Goal: Transaction & Acquisition: Purchase product/service

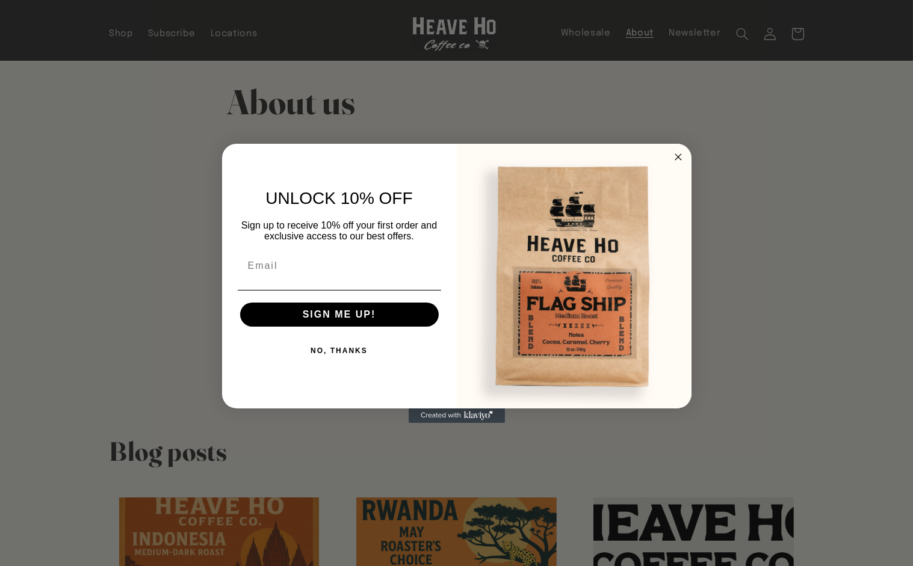
click at [547, 108] on div "Close dialog UNLOCK 10% OFF Sign up to receive 10% off your first order and exc…" at bounding box center [456, 283] width 913 height 566
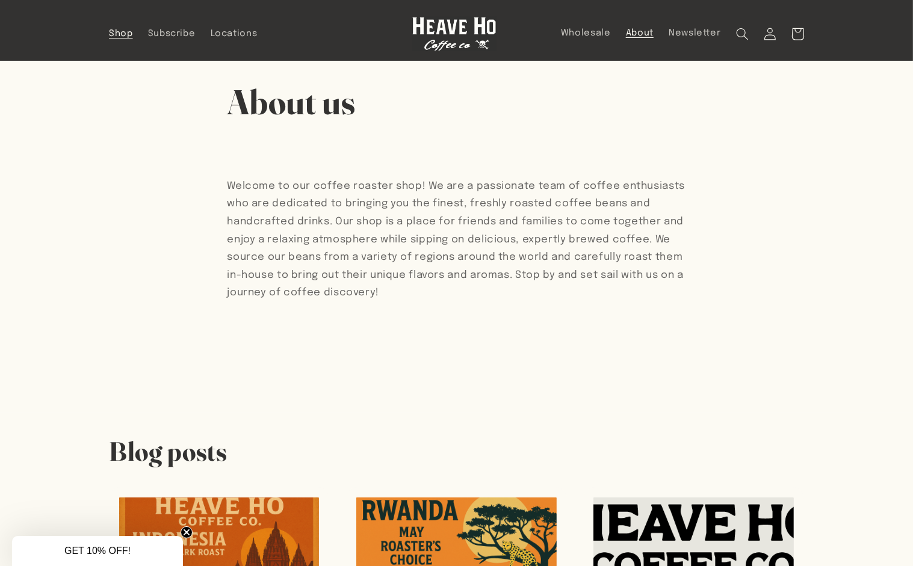
click at [123, 35] on span "Shop" at bounding box center [121, 33] width 24 height 11
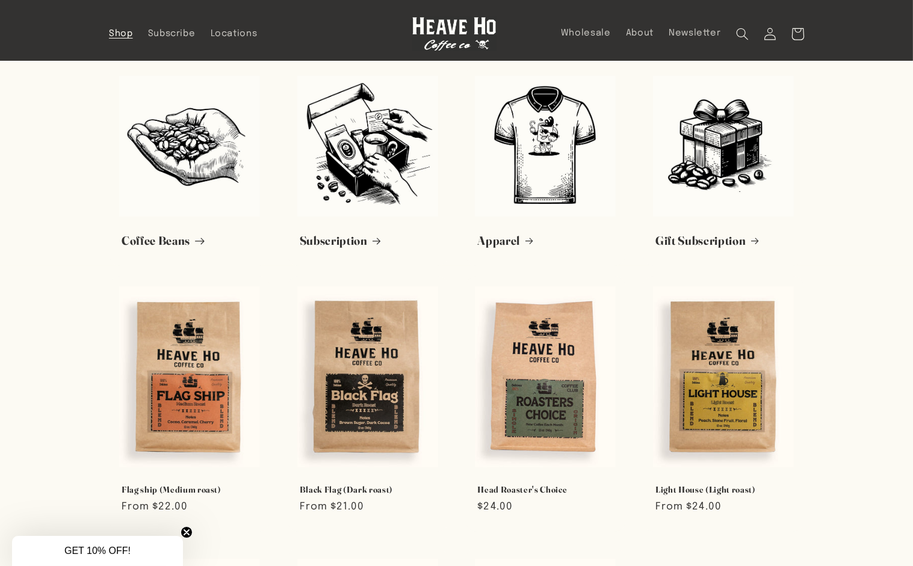
click at [196, 233] on link "Coffee Beans" at bounding box center [190, 240] width 136 height 15
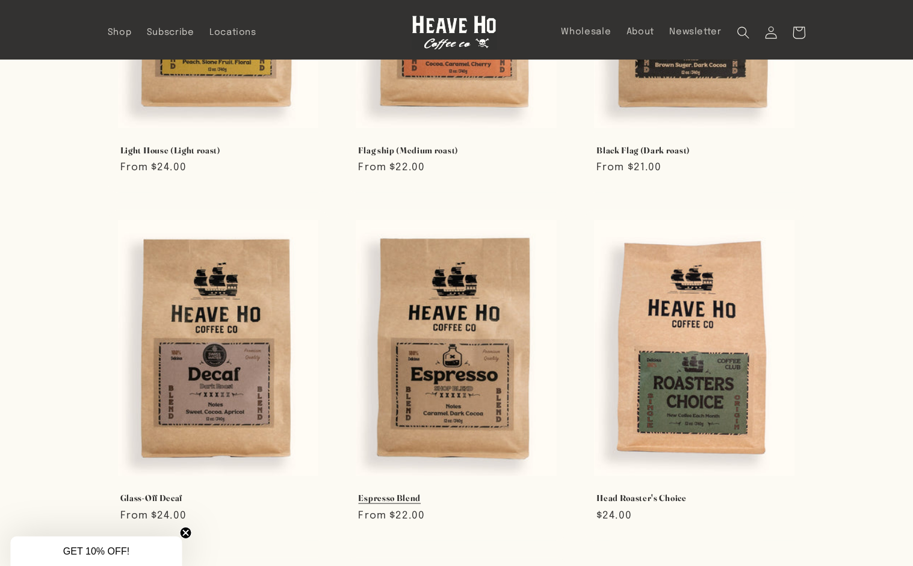
scroll to position [241, 0]
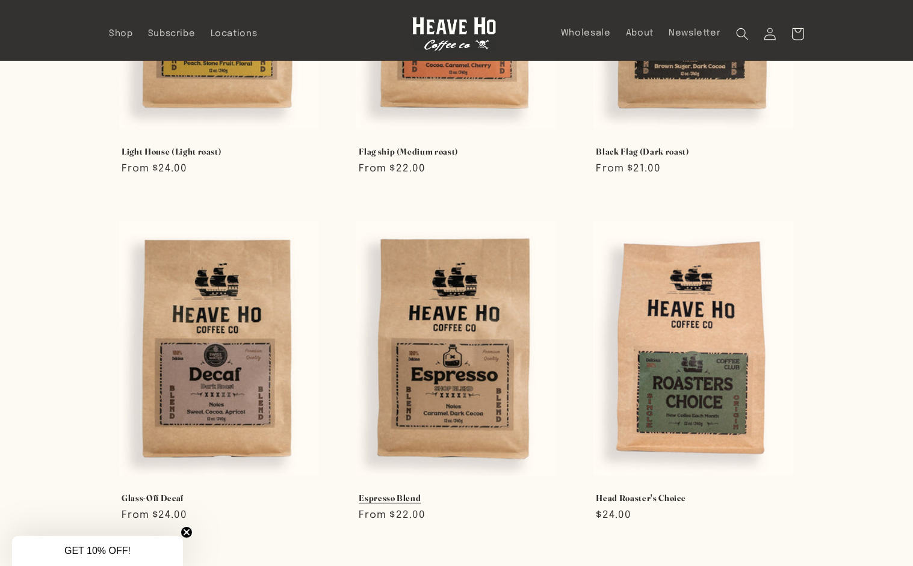
click at [402, 496] on link "Espresso Blend" at bounding box center [456, 498] width 195 height 11
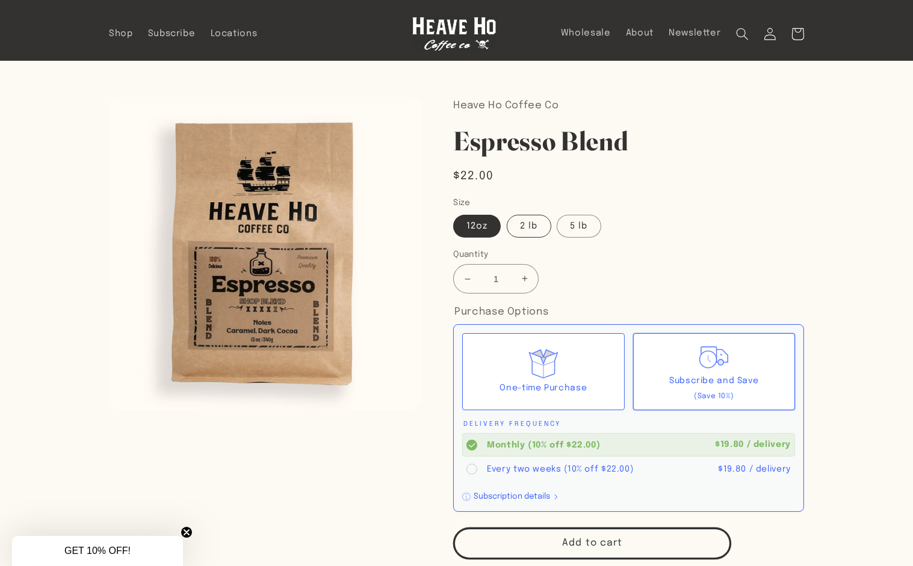
click at [535, 220] on label "2 lb" at bounding box center [529, 226] width 44 height 23
click at [508, 213] on input "2 lb" at bounding box center [507, 212] width 1 height 1
radio input "true"
click at [593, 226] on label "5 lb" at bounding box center [579, 226] width 44 height 23
click at [558, 213] on input "5 lb" at bounding box center [557, 212] width 1 height 1
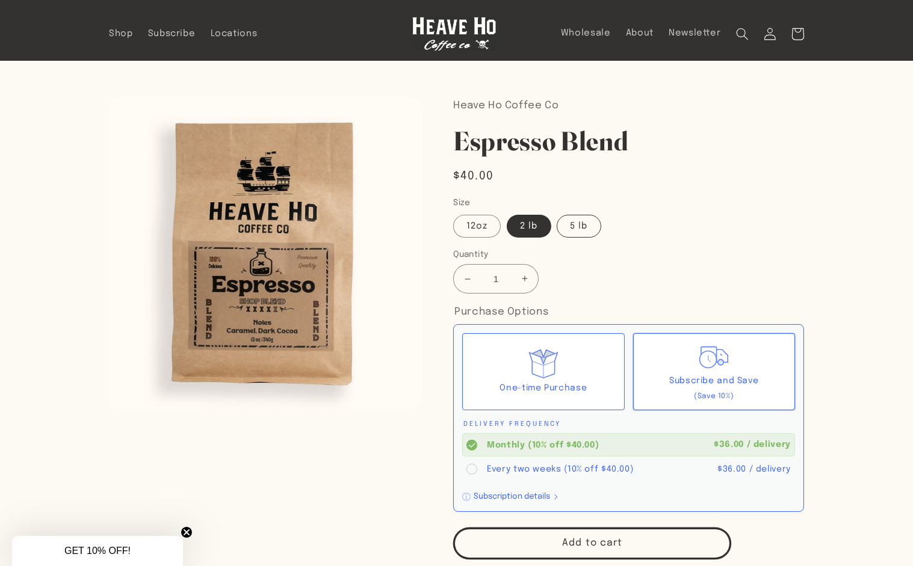
radio input "true"
